Goal: Task Accomplishment & Management: Complete application form

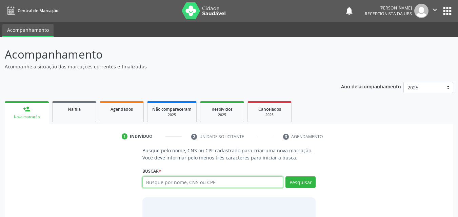
click at [176, 184] on input "text" at bounding box center [212, 183] width 141 height 12
type input "700408497264844"
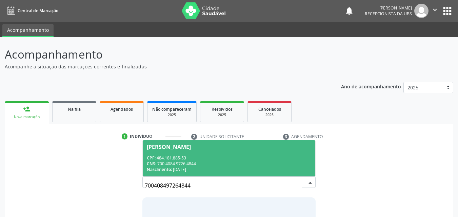
click at [155, 160] on span "CPF:" at bounding box center [151, 158] width 9 height 6
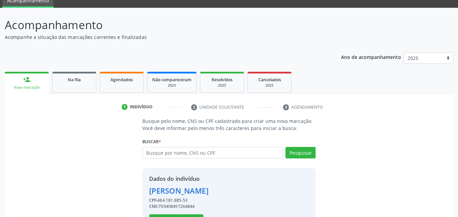
scroll to position [55, 0]
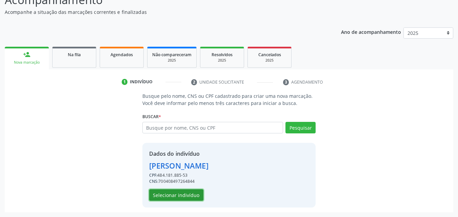
click at [182, 194] on button "Selecionar indivíduo" at bounding box center [176, 196] width 54 height 12
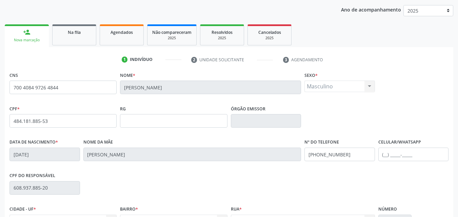
scroll to position [89, 0]
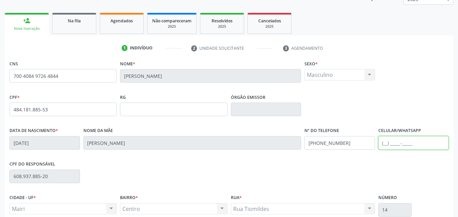
click at [390, 141] on input "text" at bounding box center [413, 143] width 71 height 14
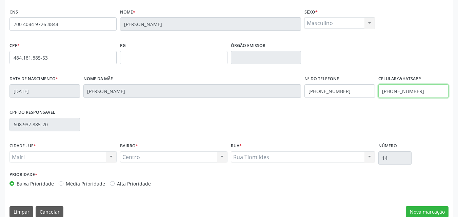
scroll to position [150, 0]
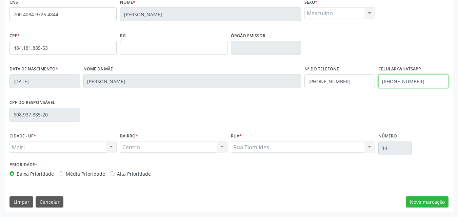
type input "[PHONE_NUMBER]"
click at [137, 175] on label "Alta Prioridade" at bounding box center [134, 174] width 34 height 7
click at [115, 175] on input "Alta Prioridade" at bounding box center [112, 174] width 5 height 6
radio input "true"
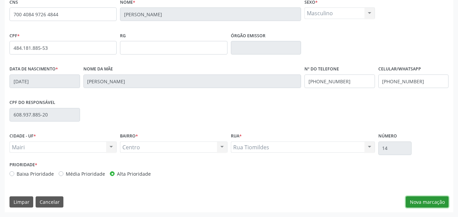
click at [435, 201] on button "Nova marcação" at bounding box center [427, 203] width 43 height 12
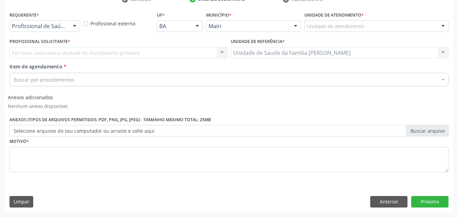
scroll to position [137, 0]
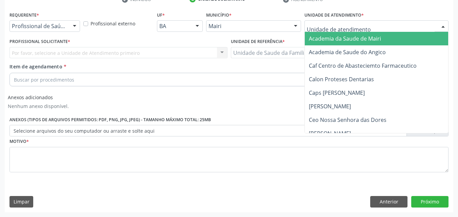
click at [370, 30] on div at bounding box center [377, 26] width 144 height 12
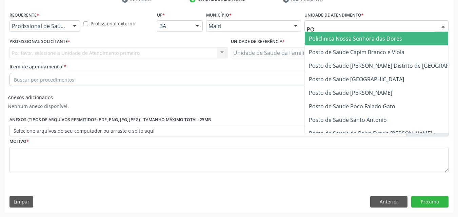
type input "POL"
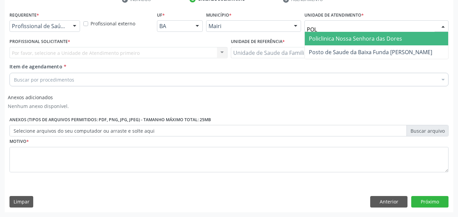
click at [370, 38] on span "Policlinica Nossa Senhora das Dores" at bounding box center [355, 38] width 93 height 7
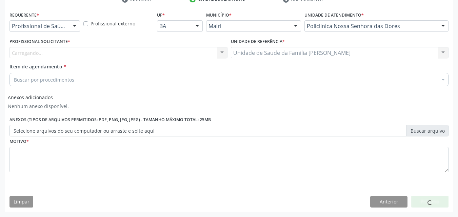
click at [66, 52] on div "Carregando... Nenhum resultado encontrado para: " " Não há nenhuma opção para s…" at bounding box center [118, 53] width 218 height 12
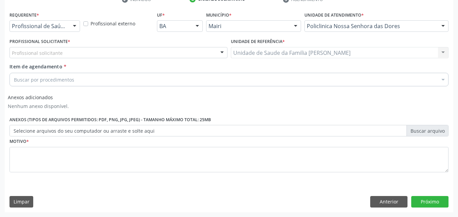
click at [66, 52] on div "Profissional solicitante" at bounding box center [118, 53] width 218 height 12
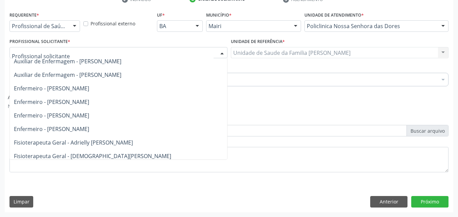
scroll to position [0, 0]
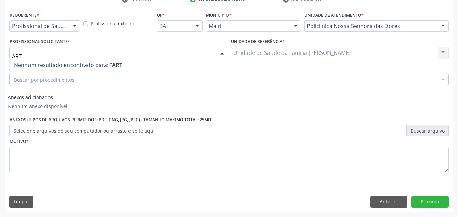
type input "AR"
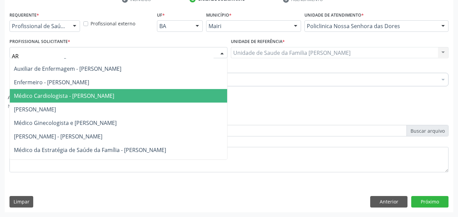
scroll to position [34, 0]
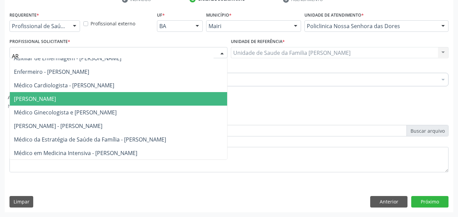
click at [129, 96] on span "[PERSON_NAME]" at bounding box center [118, 99] width 217 height 14
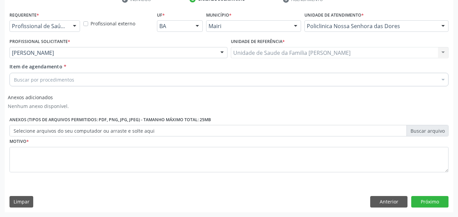
click at [84, 79] on div "Buscar por procedimentos" at bounding box center [228, 80] width 439 height 14
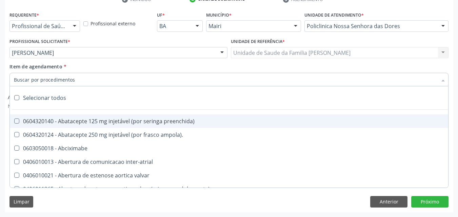
click at [84, 79] on input "Item de agendamento *" at bounding box center [226, 80] width 424 height 14
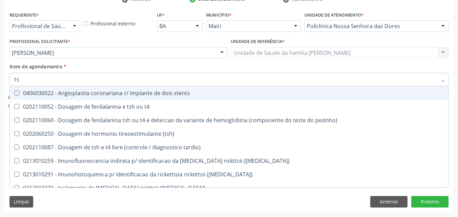
type input "TSH"
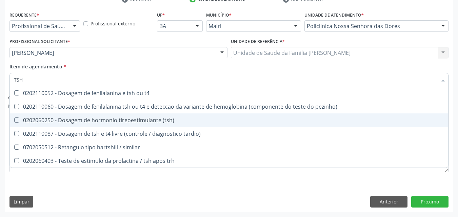
click at [112, 116] on span "0202060250 - Dosagem de hormonio tireoestimulante (tsh)" at bounding box center [229, 121] width 438 height 14
checkbox \(tsh\) "true"
type input "TS"
checkbox \(tsh\) "false"
checkbox tardio\) "true"
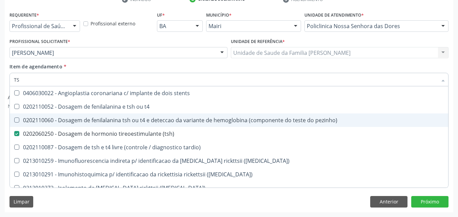
type input "T"
checkbox \(tsh\) "false"
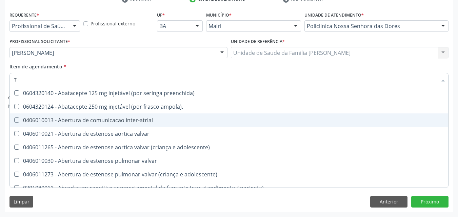
type input "T4"
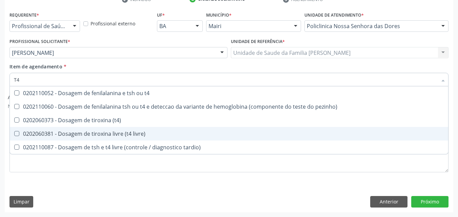
click at [123, 133] on div "0202060381 - Dosagem de tiroxina livre (t4 livre)" at bounding box center [229, 133] width 430 height 5
checkbox livre\) "true"
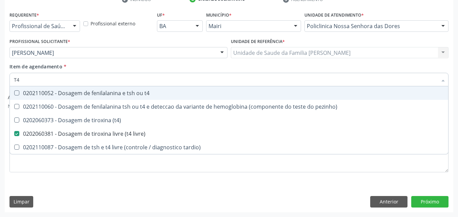
click at [96, 67] on div "Item de agendamento * T4 Desfazer seleção 0202110052 - Dosagem de fenilalanina …" at bounding box center [228, 73] width 439 height 21
checkbox pezinho\) "true"
checkbox \(t4\) "true"
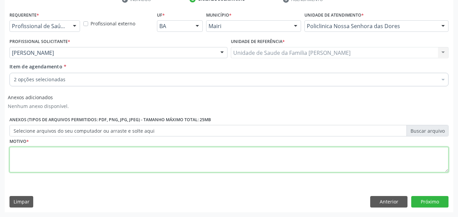
click at [36, 164] on textarea at bounding box center [228, 160] width 439 height 26
type textarea "CONTROLE"
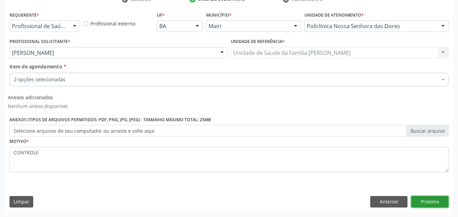
click at [423, 203] on button "Próximo" at bounding box center [429, 202] width 37 height 12
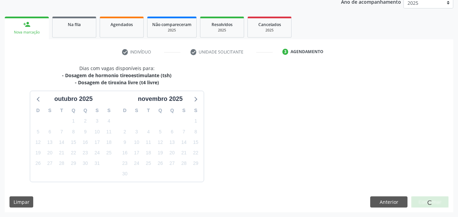
scroll to position [105, 0]
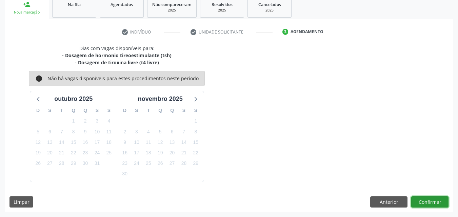
click at [423, 203] on button "Confirmar" at bounding box center [429, 203] width 37 height 12
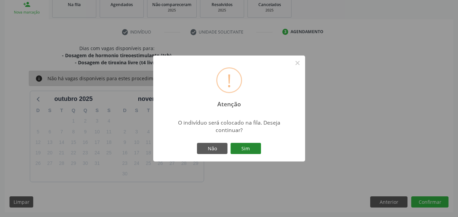
click at [248, 153] on button "Sim" at bounding box center [246, 149] width 31 height 12
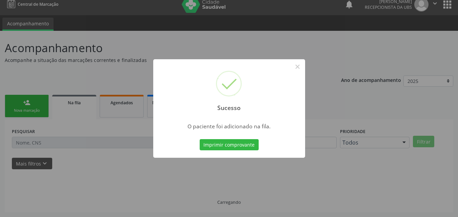
scroll to position [6, 0]
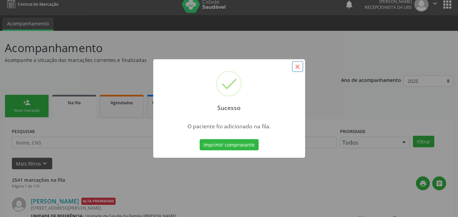
click at [295, 67] on button "×" at bounding box center [298, 67] width 12 height 12
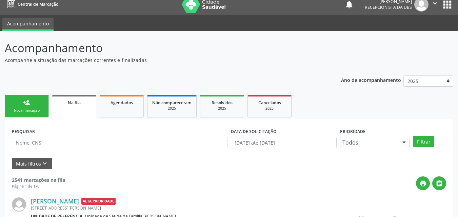
click at [24, 103] on div "person_add" at bounding box center [26, 102] width 7 height 7
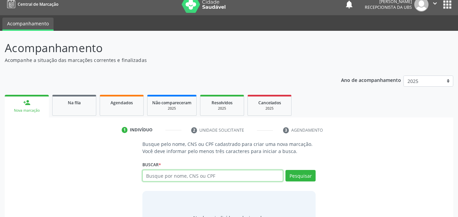
click at [199, 173] on input "text" at bounding box center [212, 176] width 141 height 12
type input "700408497264844"
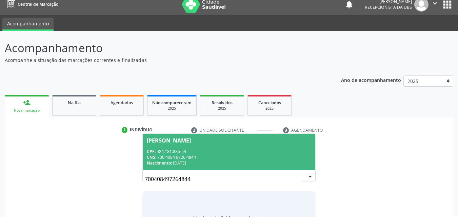
click at [196, 164] on div "Nascimento: [DATE]" at bounding box center [229, 163] width 165 height 6
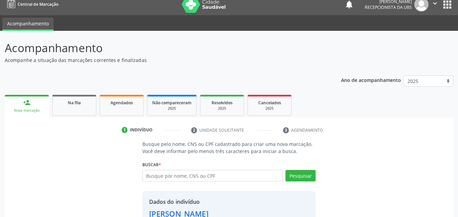
scroll to position [55, 0]
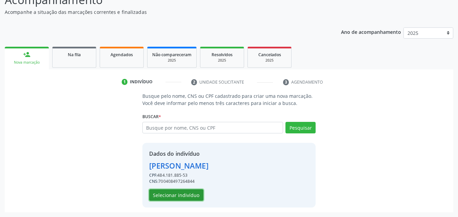
click at [175, 197] on button "Selecionar indivíduo" at bounding box center [176, 196] width 54 height 12
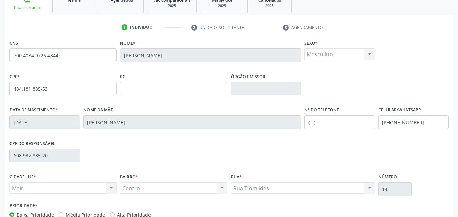
scroll to position [122, 0]
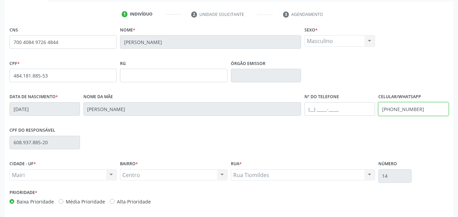
click at [429, 110] on input "[PHONE_NUMBER]" at bounding box center [413, 109] width 71 height 14
type input "[PHONE_NUMBER]"
click at [119, 202] on label "Alta Prioridade" at bounding box center [134, 201] width 34 height 7
click at [115, 202] on input "Alta Prioridade" at bounding box center [112, 201] width 5 height 6
radio input "true"
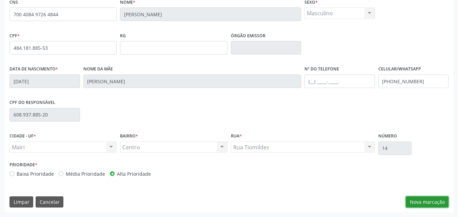
click at [426, 201] on button "Nova marcação" at bounding box center [427, 203] width 43 height 12
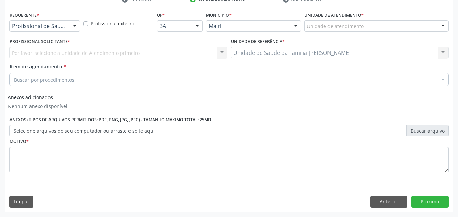
scroll to position [137, 0]
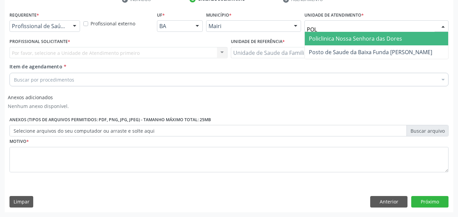
type input "POLI"
click at [331, 36] on span "Policlinica Nossa Senhora das Dores" at bounding box center [355, 38] width 93 height 7
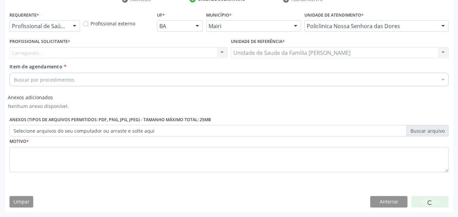
click at [56, 56] on div "Carregando... Nenhum resultado encontrado para: " " Não há nenhuma opção para s…" at bounding box center [118, 53] width 218 height 12
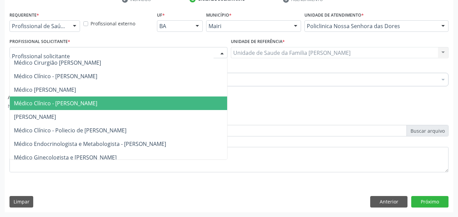
scroll to position [203, 0]
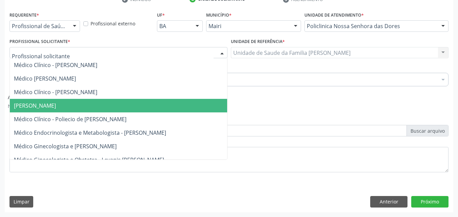
click at [56, 106] on span "[PERSON_NAME]" at bounding box center [35, 105] width 42 height 7
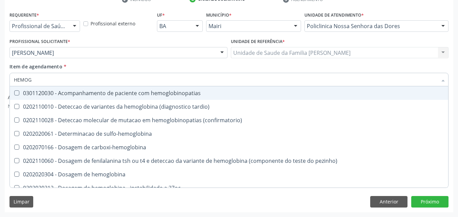
type input "HEMOGR"
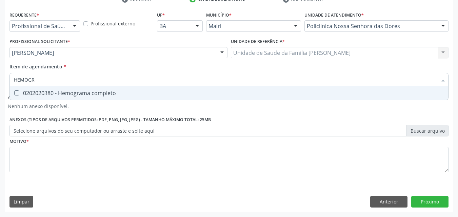
click at [53, 91] on div "0202020380 - Hemograma completo" at bounding box center [229, 93] width 430 height 5
checkbox completo "true"
type input "HEMOG"
checkbox completo "false"
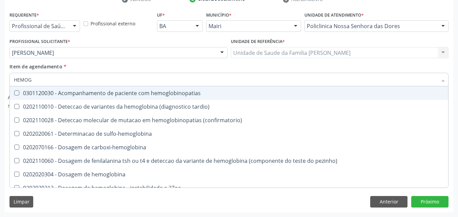
type input "HEMO"
checkbox completo "false"
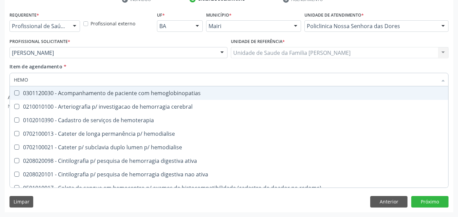
type input "HEM"
checkbox completo "false"
checkbox hemorragicas "true"
type input "HE"
checkbox hemorragicas "false"
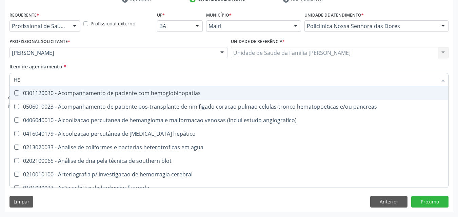
type input "H"
checkbox completo "false"
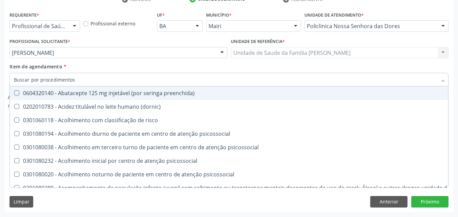
checkbox completo "false"
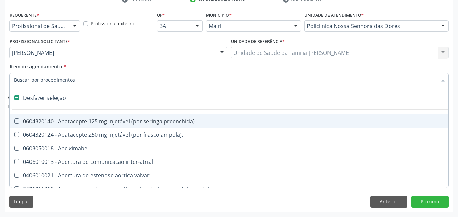
type input "H"
checkbox joelho "true"
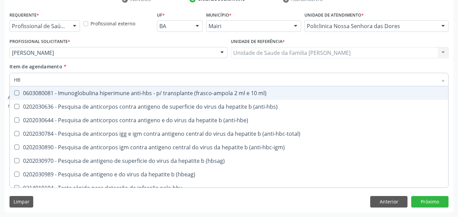
type input "H"
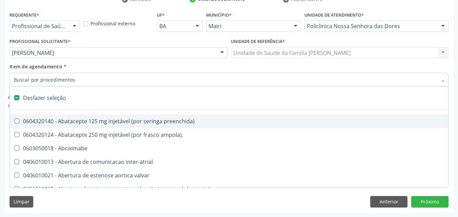
click at [123, 69] on div "Item de agendamento * Desfazer seleção 0604320140 - Abatacepte 125 mg injetável…" at bounding box center [228, 73] width 439 height 21
checkbox ampola\)\ "true"
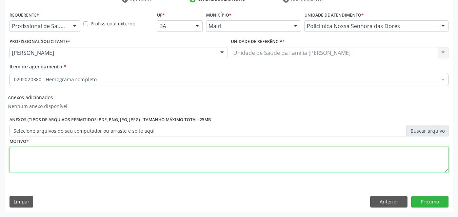
click at [28, 157] on textarea at bounding box center [228, 160] width 439 height 26
type textarea "CONTROLE"
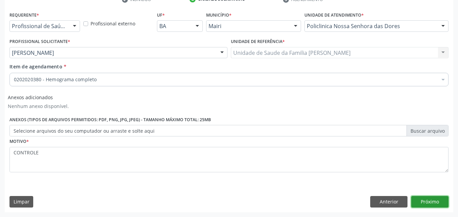
click at [415, 203] on button "Próximo" at bounding box center [429, 202] width 37 height 12
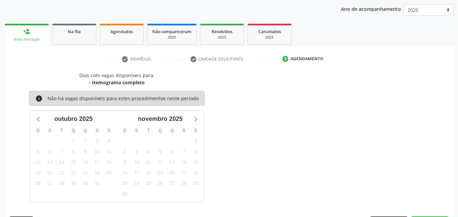
scroll to position [98, 0]
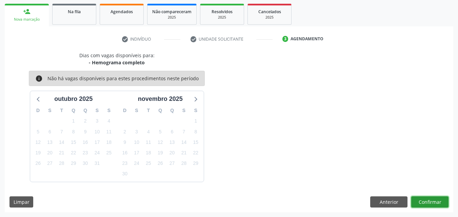
click at [420, 205] on button "Confirmar" at bounding box center [429, 203] width 37 height 12
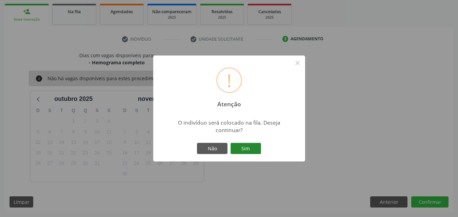
click at [251, 145] on button "Sim" at bounding box center [246, 149] width 31 height 12
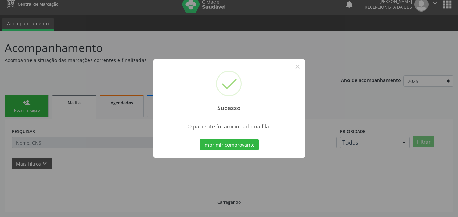
scroll to position [6, 0]
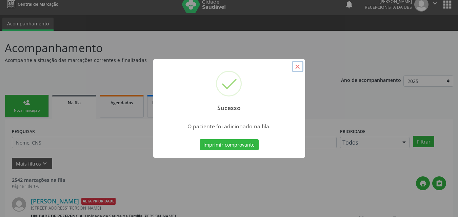
click at [296, 66] on button "×" at bounding box center [298, 67] width 12 height 12
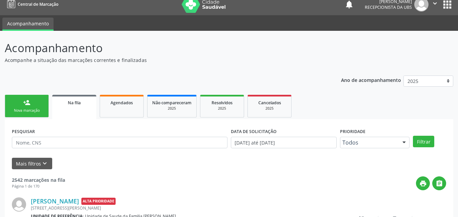
click at [39, 107] on link "person_add Nova marcação" at bounding box center [27, 106] width 44 height 23
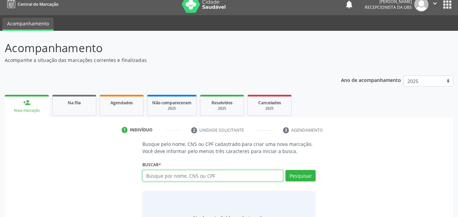
click at [159, 176] on input "text" at bounding box center [212, 176] width 141 height 12
paste input "706304705976275"
type input "706304705976275"
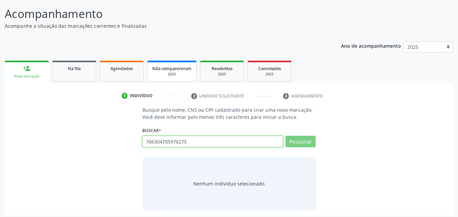
scroll to position [44, 0]
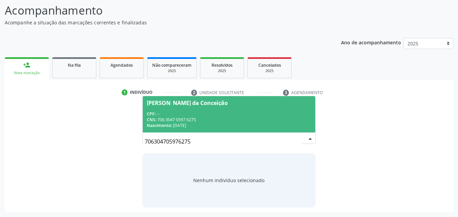
click at [197, 107] on span "[PERSON_NAME] da Conceição CPF: -- CNS: 706 3047 0597 6275 Nascimento: [DATE]" at bounding box center [229, 114] width 173 height 36
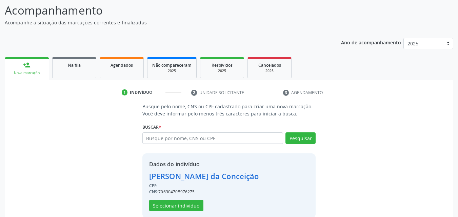
scroll to position [55, 0]
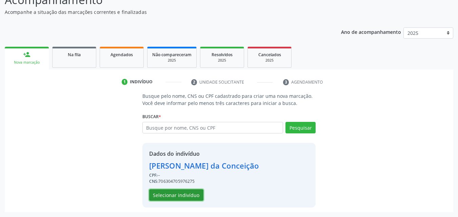
click at [189, 197] on button "Selecionar indivíduo" at bounding box center [176, 196] width 54 height 12
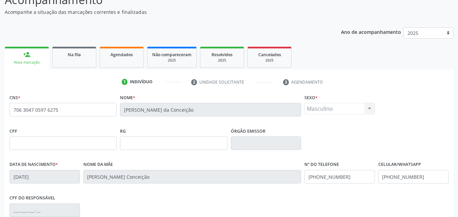
scroll to position [89, 0]
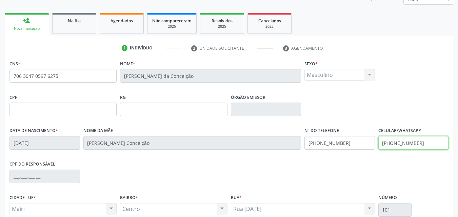
click at [439, 144] on input "[PHONE_NUMBER]" at bounding box center [413, 143] width 71 height 14
type input "("
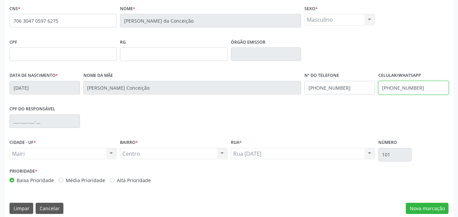
scroll to position [150, 0]
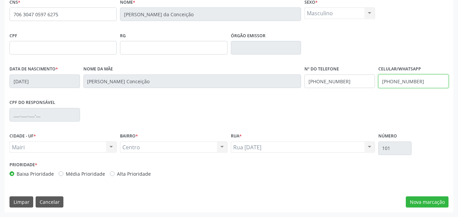
type input "[PHONE_NUMBER]"
click at [137, 173] on label "Alta Prioridade" at bounding box center [134, 174] width 34 height 7
click at [115, 173] on input "Alta Prioridade" at bounding box center [112, 174] width 5 height 6
radio input "true"
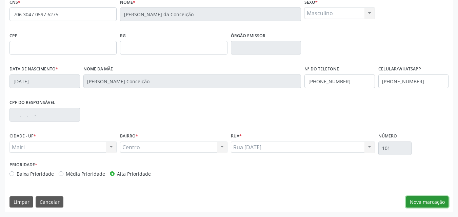
click at [414, 200] on button "Nova marcação" at bounding box center [427, 203] width 43 height 12
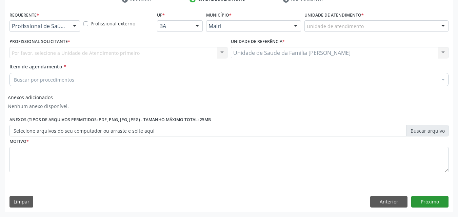
scroll to position [137, 0]
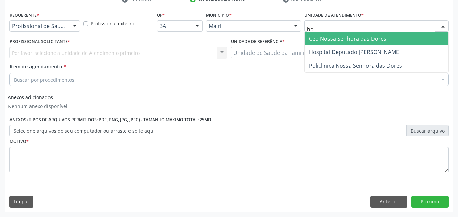
type input "hos"
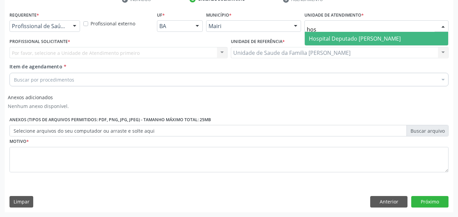
click at [355, 33] on span "Hospital Deputado [PERSON_NAME]" at bounding box center [376, 39] width 143 height 14
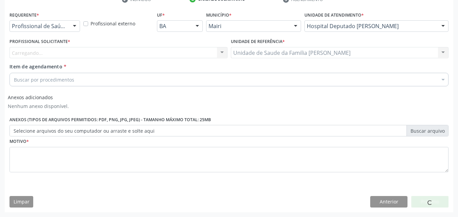
click at [47, 51] on div "Carregando... Nenhum resultado encontrado para: " " Não há nenhuma opção para s…" at bounding box center [118, 53] width 218 height 12
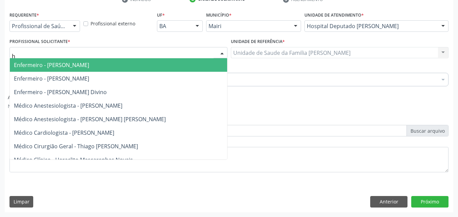
type input "he"
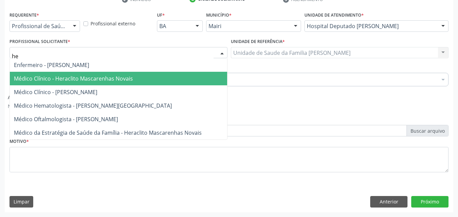
click at [60, 73] on span "Médico Clínico - Heraclito Mascarenhas Novais" at bounding box center [118, 79] width 217 height 14
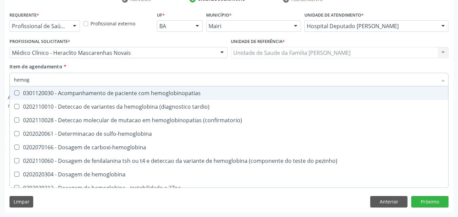
type input "hemogr"
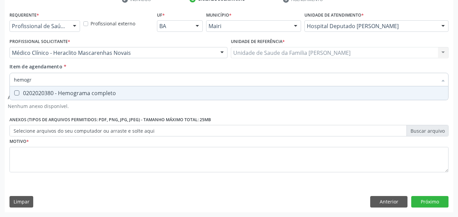
click at [64, 89] on span "0202020380 - Hemograma completo" at bounding box center [229, 93] width 438 height 14
checkbox completo "true"
type input "hemog"
checkbox completo "false"
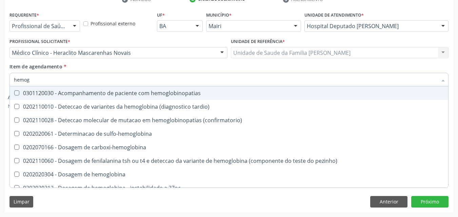
type input "hemo"
checkbox completo "false"
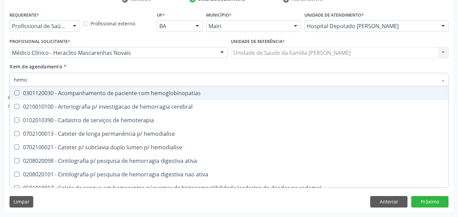
type input "hem"
checkbox completo "false"
checkbox hemorragicas "true"
type input "he"
checkbox hemorragicas "false"
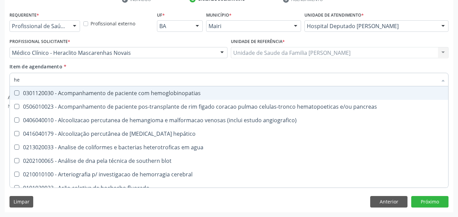
type input "h"
checkbox completo "false"
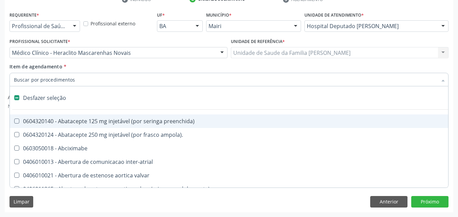
type input "g"
checkbox adolescente\) "true"
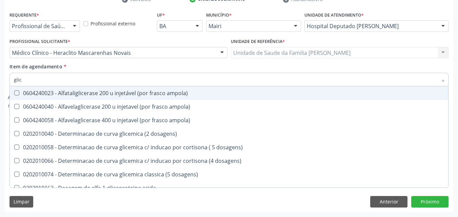
type input "glico"
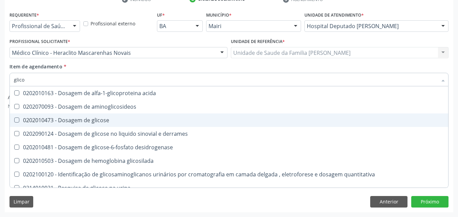
click at [78, 120] on div "0202010473 - Dosagem de glicose" at bounding box center [229, 120] width 430 height 5
checkbox glicose "true"
type input "glic"
checkbox glicose "false"
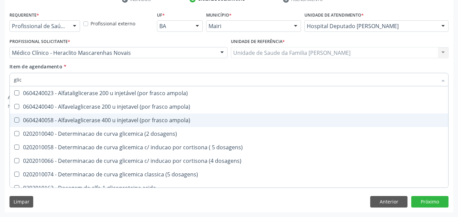
type input "gli"
checkbox glicose "false"
checkbox derrames "true"
type input "g"
checkbox derrames "false"
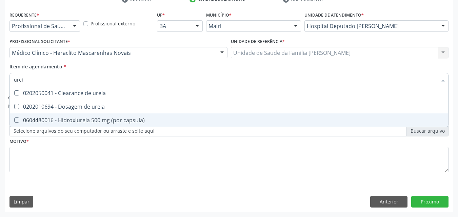
type input "ureia"
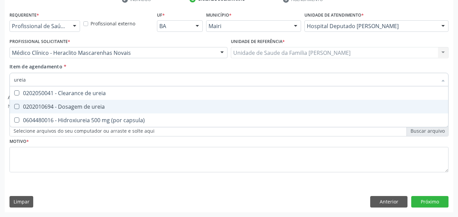
click at [82, 107] on div "0202010694 - Dosagem de ureia" at bounding box center [229, 106] width 430 height 5
checkbox ureia "true"
type input "u"
checkbox ureia "false"
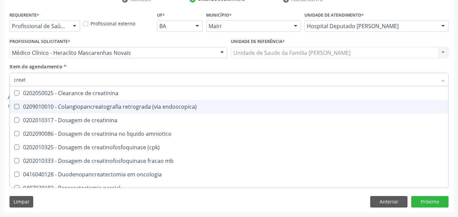
type input "creati"
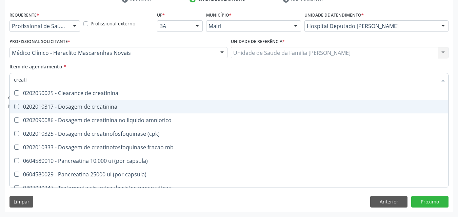
click at [82, 107] on div "0202010317 - Dosagem de creatinina" at bounding box center [229, 106] width 430 height 5
checkbox creatinina "true"
type input "creat"
checkbox creatinina "false"
checkbox amniotico "true"
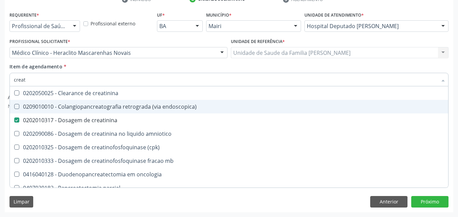
type input "crea"
checkbox creatinina "false"
checkbox \(cpk\) "true"
type input "c"
checkbox \(cpk\) "false"
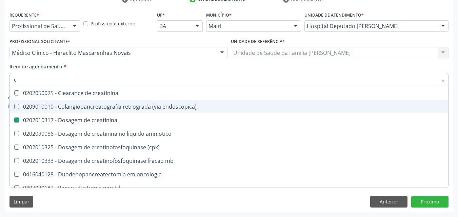
checkbox oncologia "false"
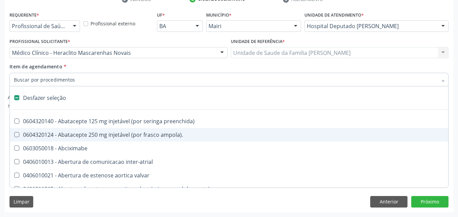
type input "c"
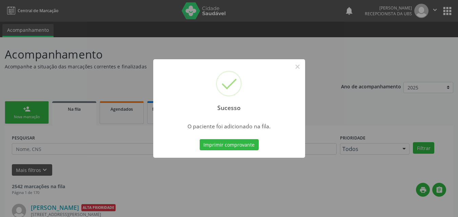
scroll to position [6, 0]
